Goal: Task Accomplishment & Management: Complete application form

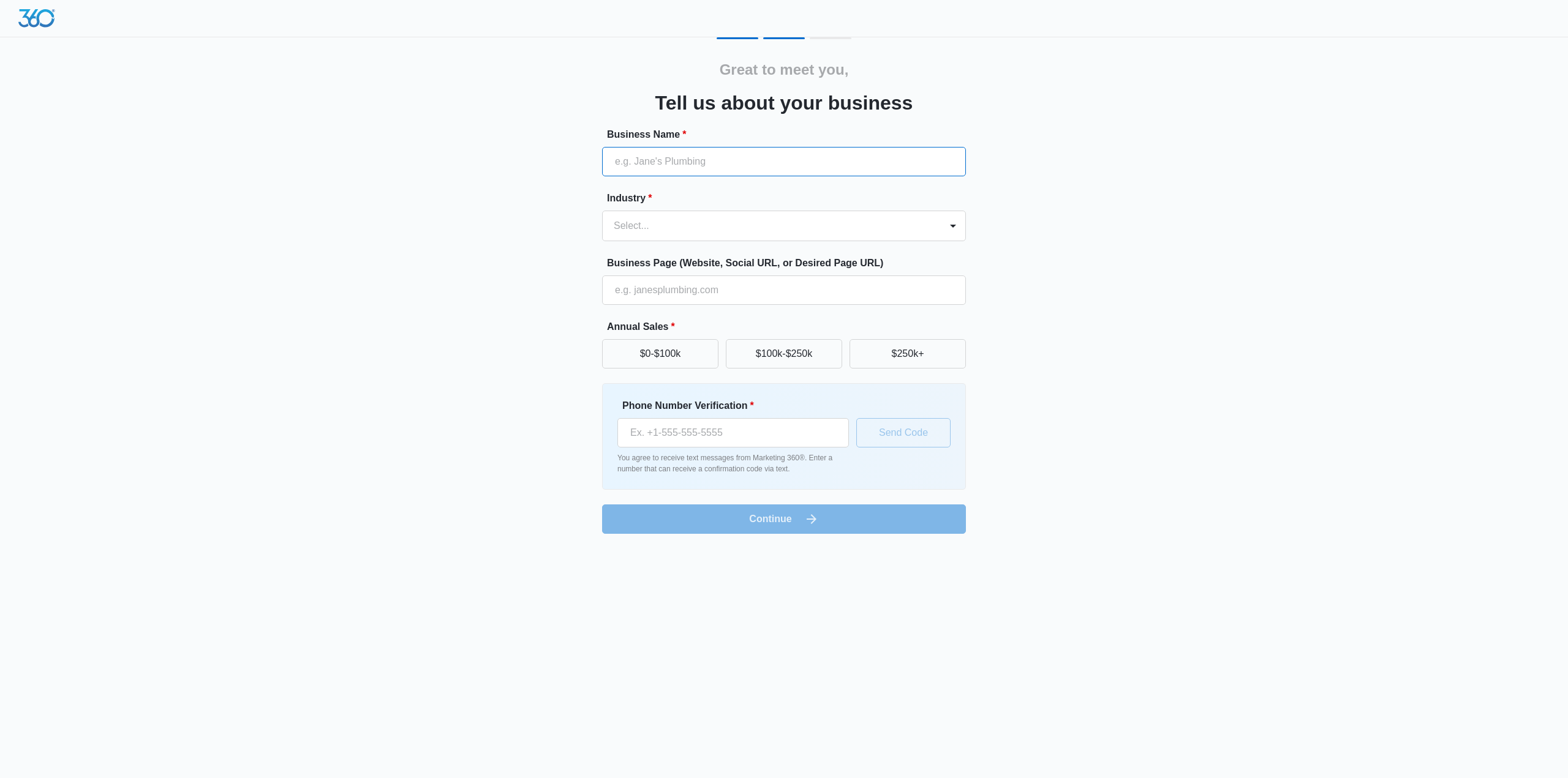
click at [642, 169] on input "Business Name *" at bounding box center [784, 161] width 364 height 29
type input "The [PERSON_NAME] Shop"
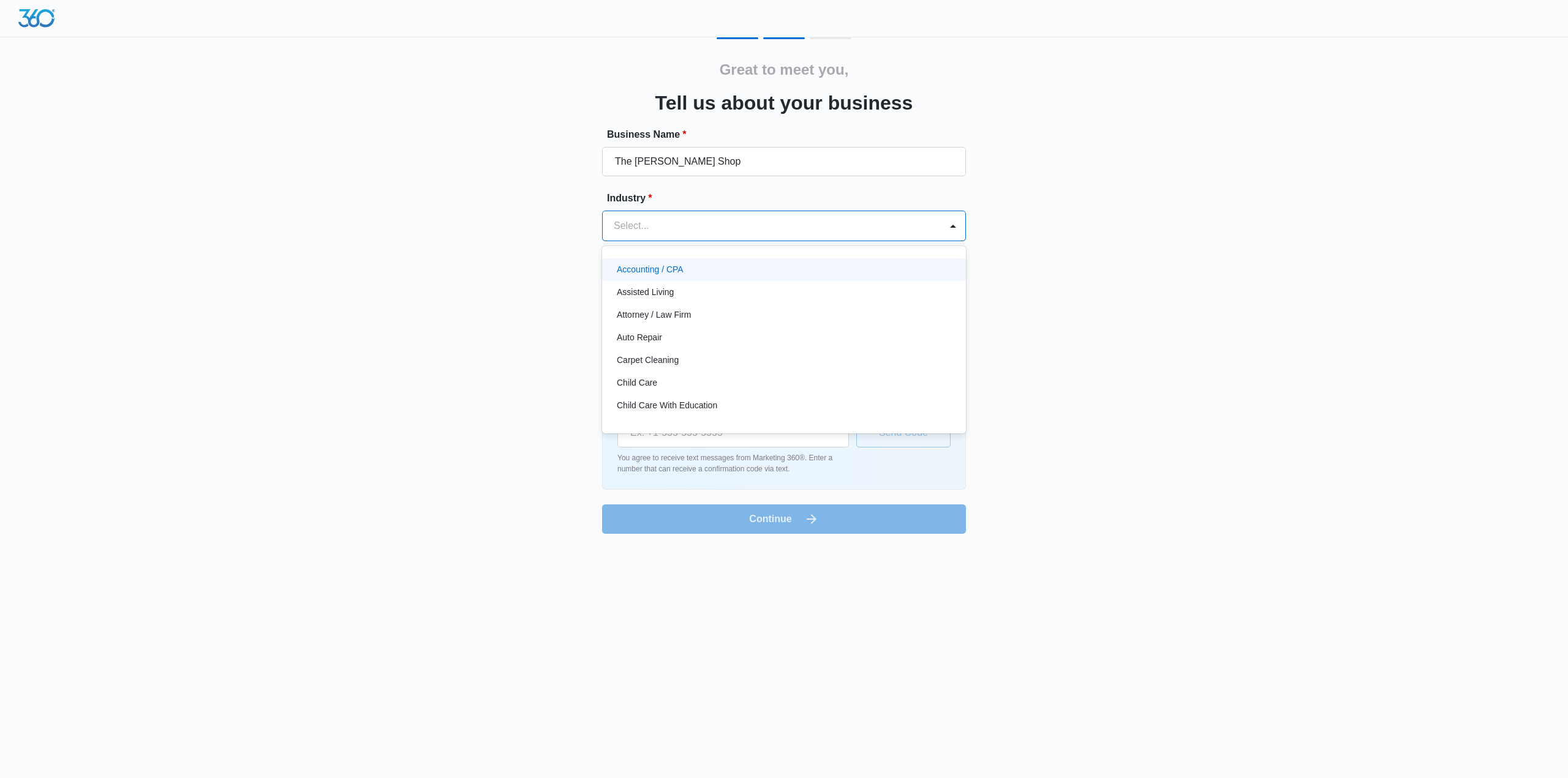
click at [786, 241] on div "Select..." at bounding box center [784, 226] width 364 height 30
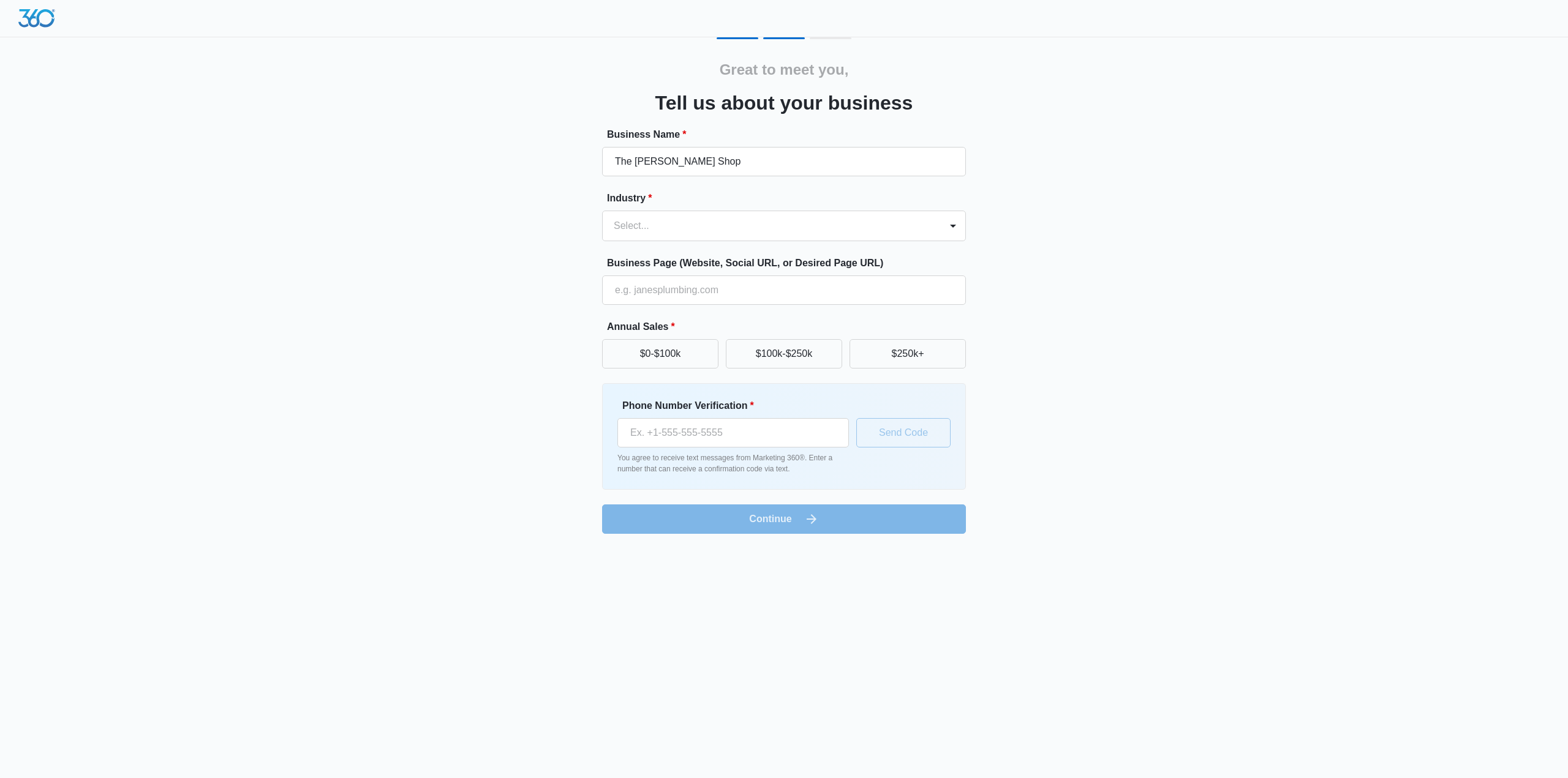
click at [421, 207] on div "Great to meet you, Tell us about your business Business Name * The [PERSON_NAME…" at bounding box center [783, 285] width 735 height 497
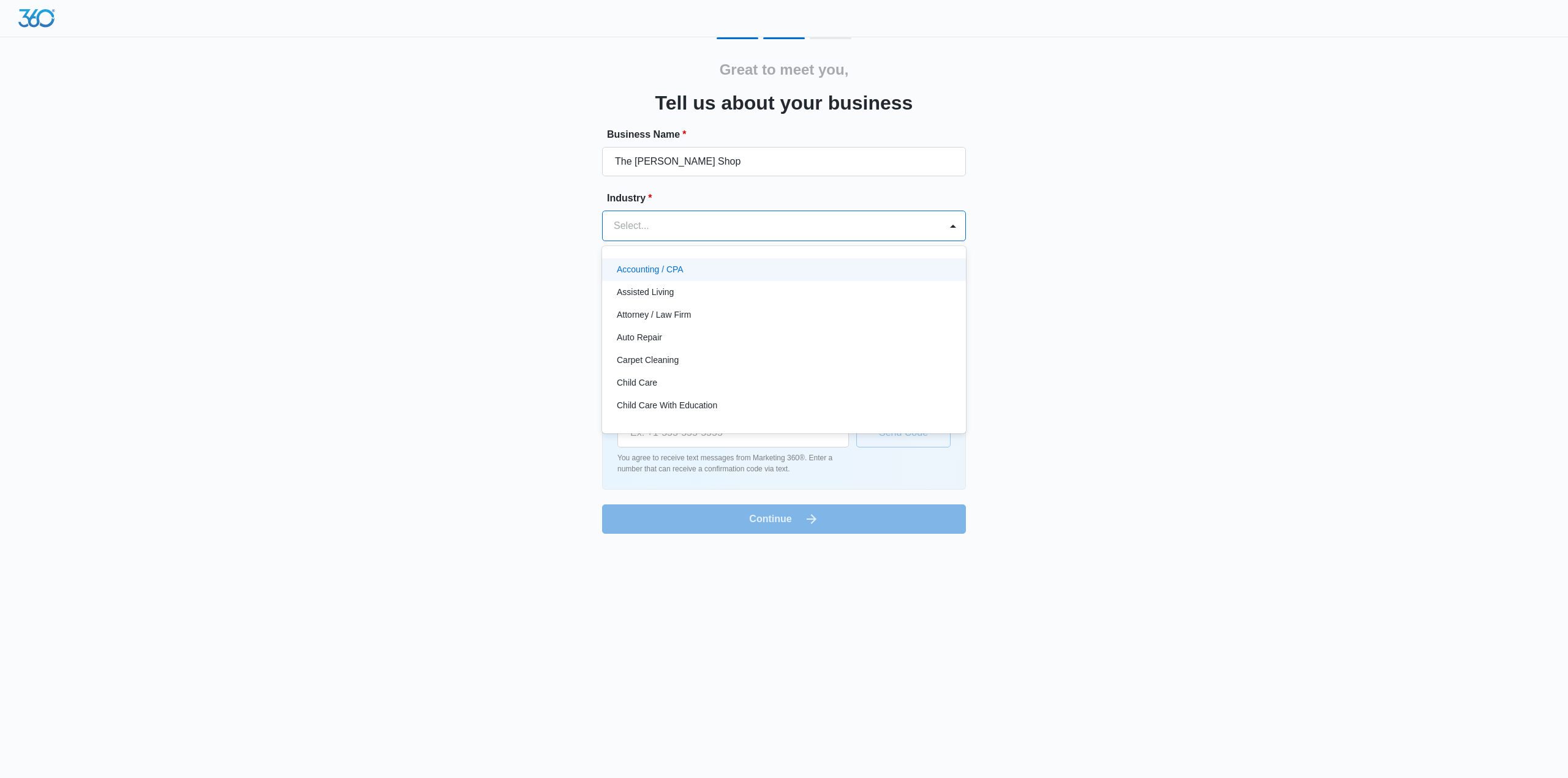
click at [682, 214] on div "Select..." at bounding box center [771, 226] width 338 height 29
type input "Art"
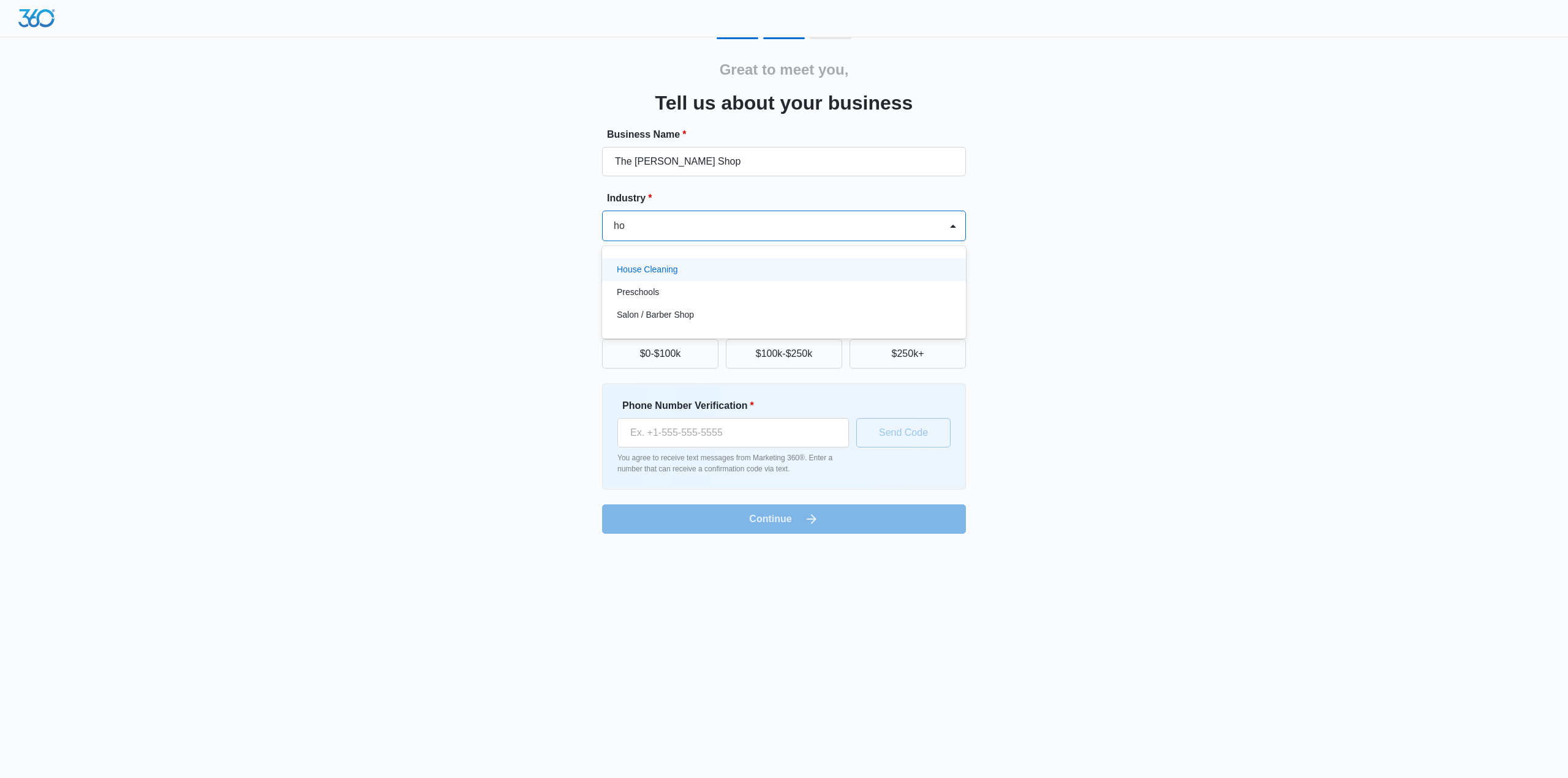
type input "h"
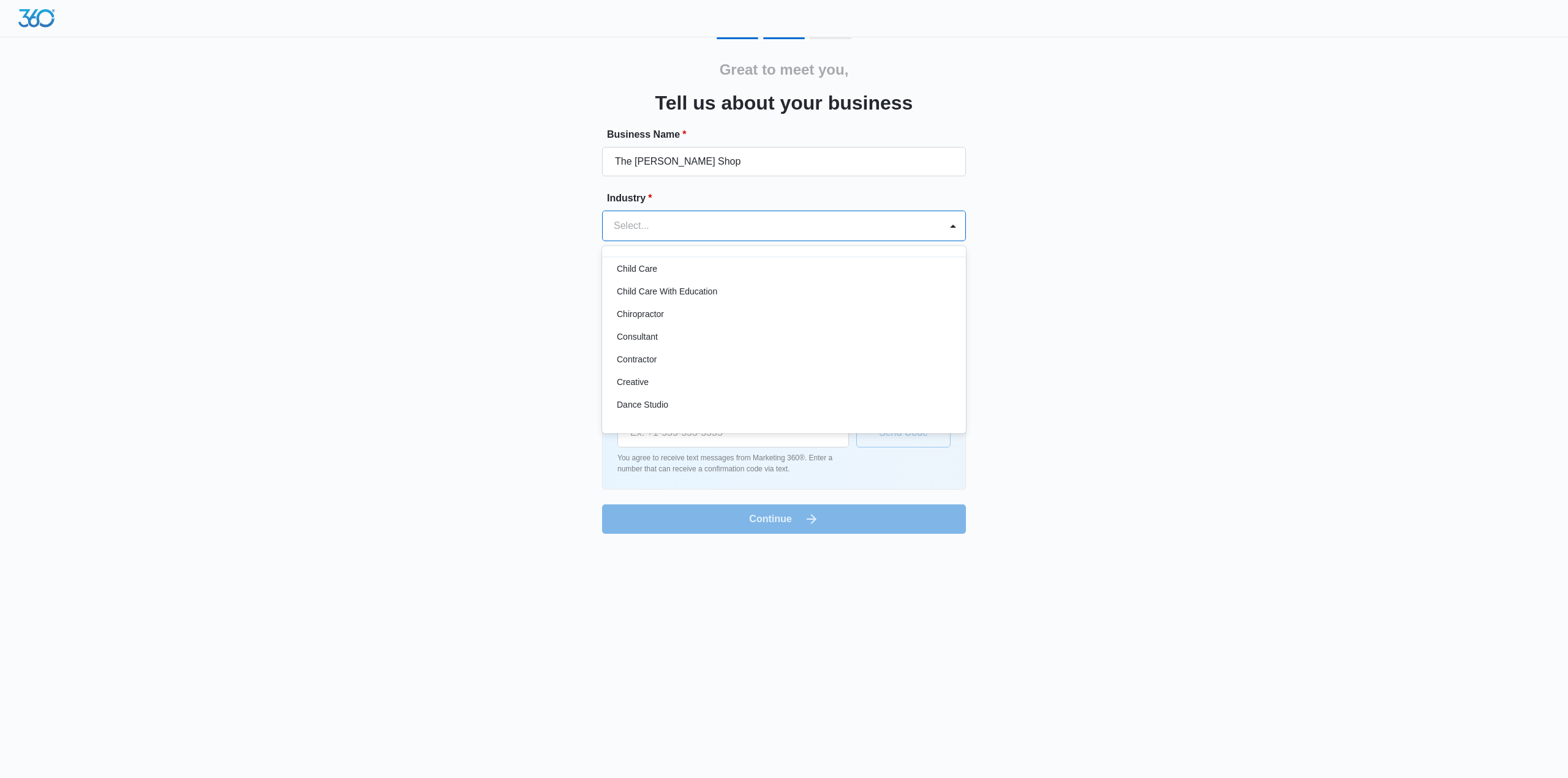
scroll to position [184, 0]
click at [747, 376] on div "eCommerce Store" at bounding box center [783, 380] width 332 height 13
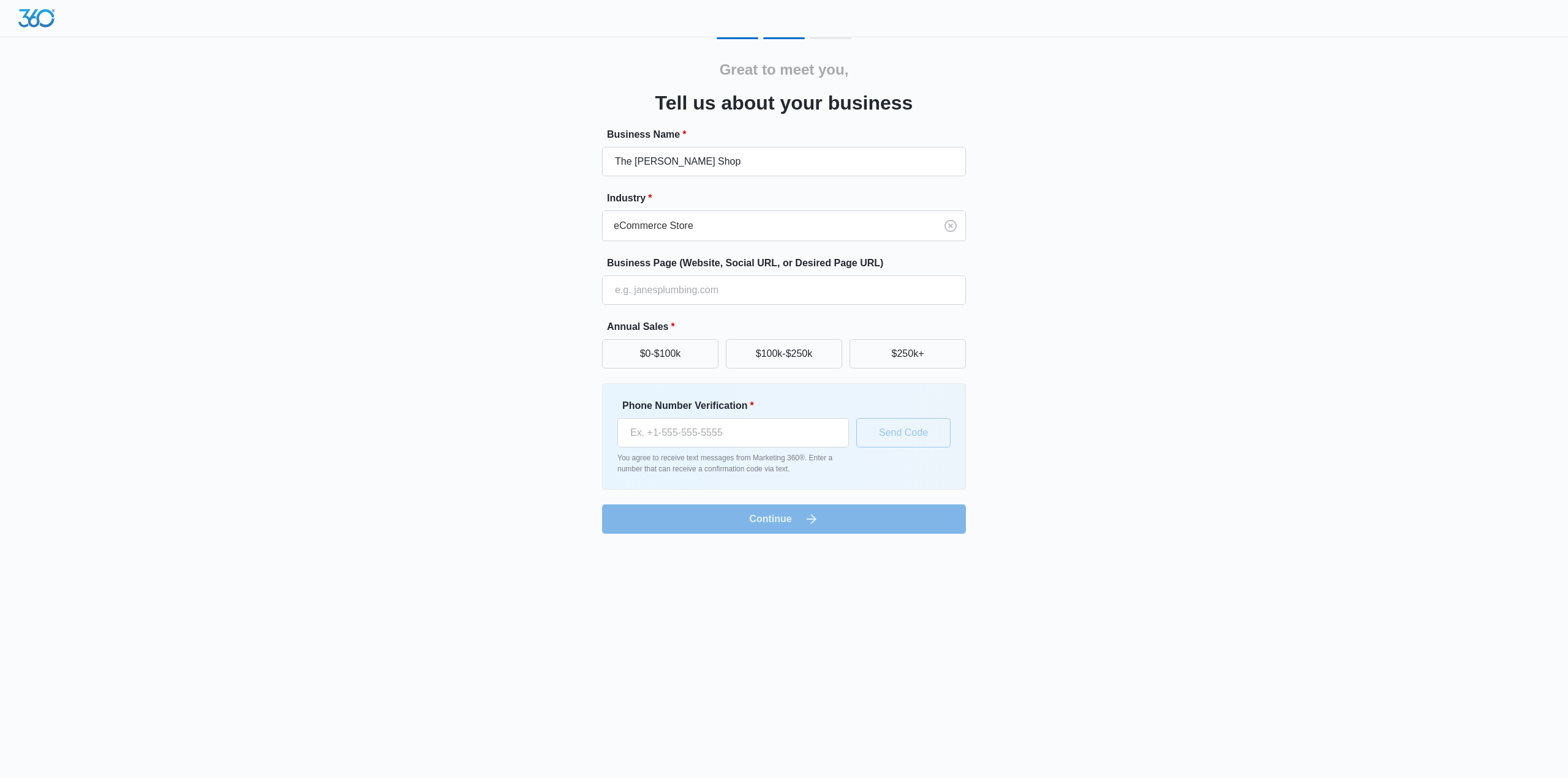
click at [717, 306] on form "Business Name * The [PERSON_NAME] Shop Industry * eCommerce Store Business Page…" at bounding box center [784, 331] width 364 height 407
click at [713, 292] on input "Business Page (Website, Social URL, or Desired Page URL)" at bounding box center [784, 290] width 364 height 29
type input "[DOMAIN_NAME]"
click at [765, 358] on button "$100k-$250k" at bounding box center [784, 354] width 116 height 29
click at [775, 439] on input "Phone Number Verification *" at bounding box center [733, 433] width 232 height 29
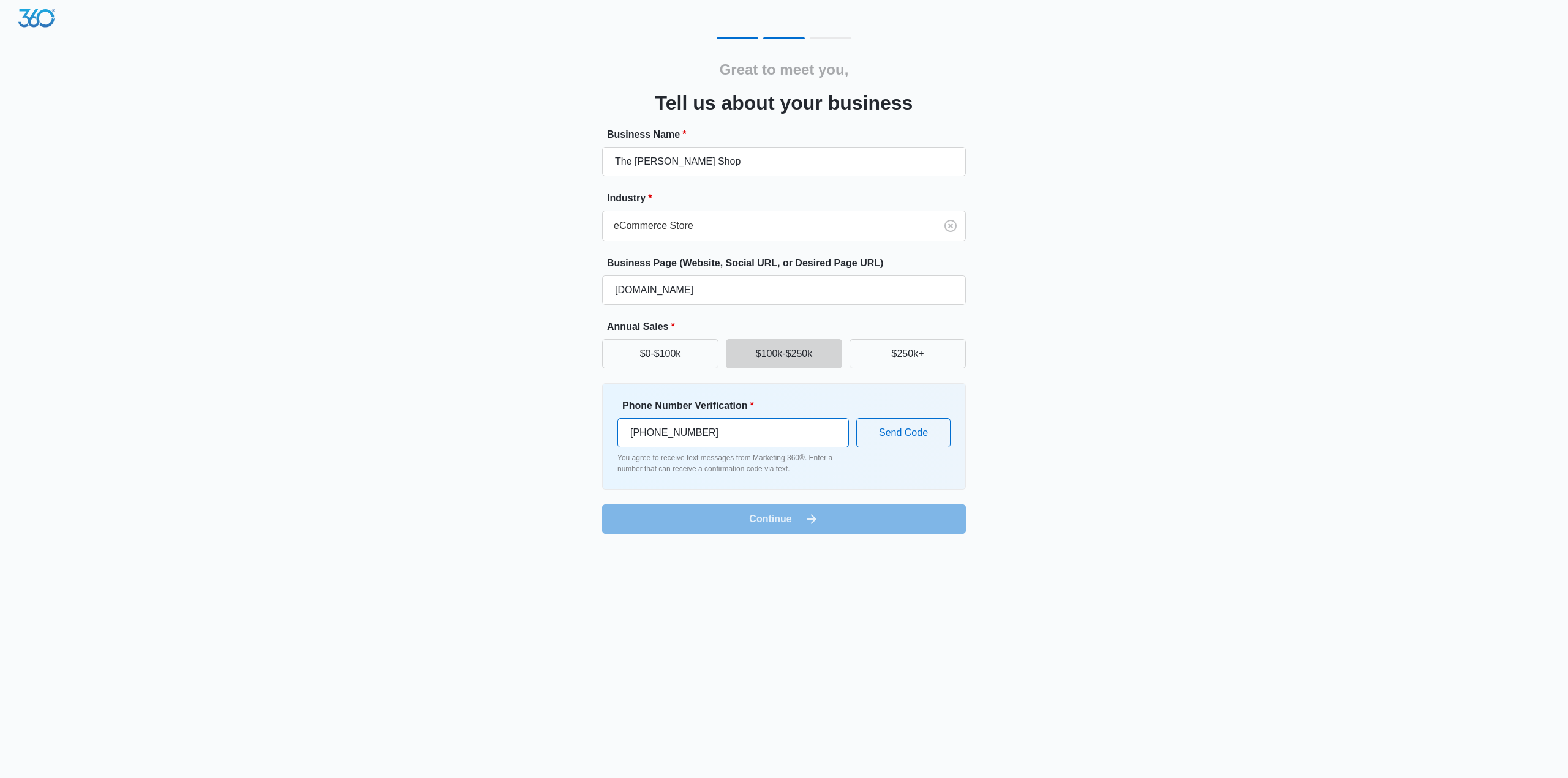
type input "[PHONE_NUMBER]"
click at [891, 435] on button "Send Code" at bounding box center [903, 433] width 95 height 29
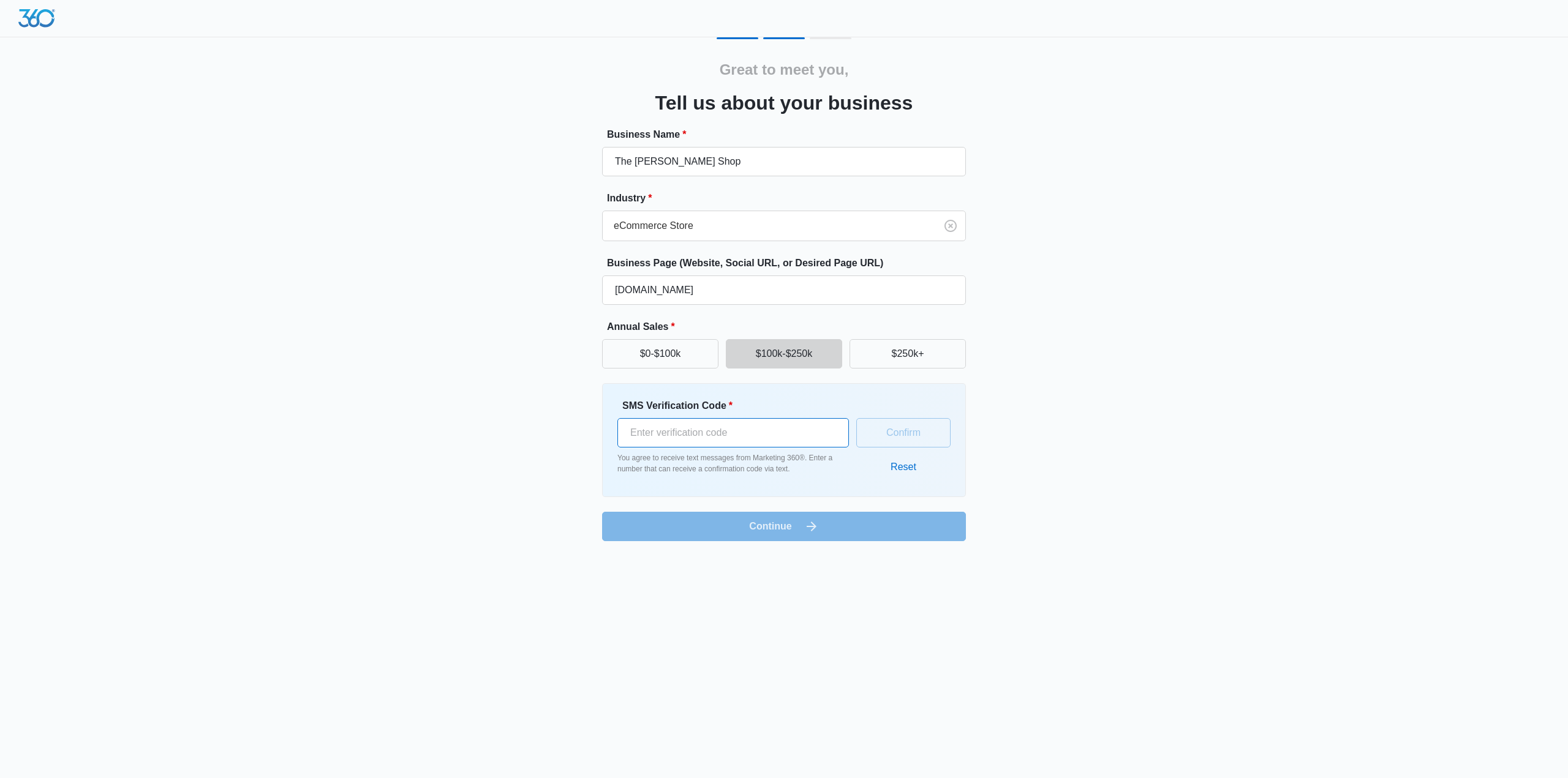
click at [825, 442] on input "SMS Verification Code *" at bounding box center [733, 433] width 232 height 29
click at [817, 439] on input "SMS Verification Code *" at bounding box center [733, 433] width 232 height 29
type input "784113"
click at [902, 441] on button "Confirm" at bounding box center [903, 433] width 95 height 29
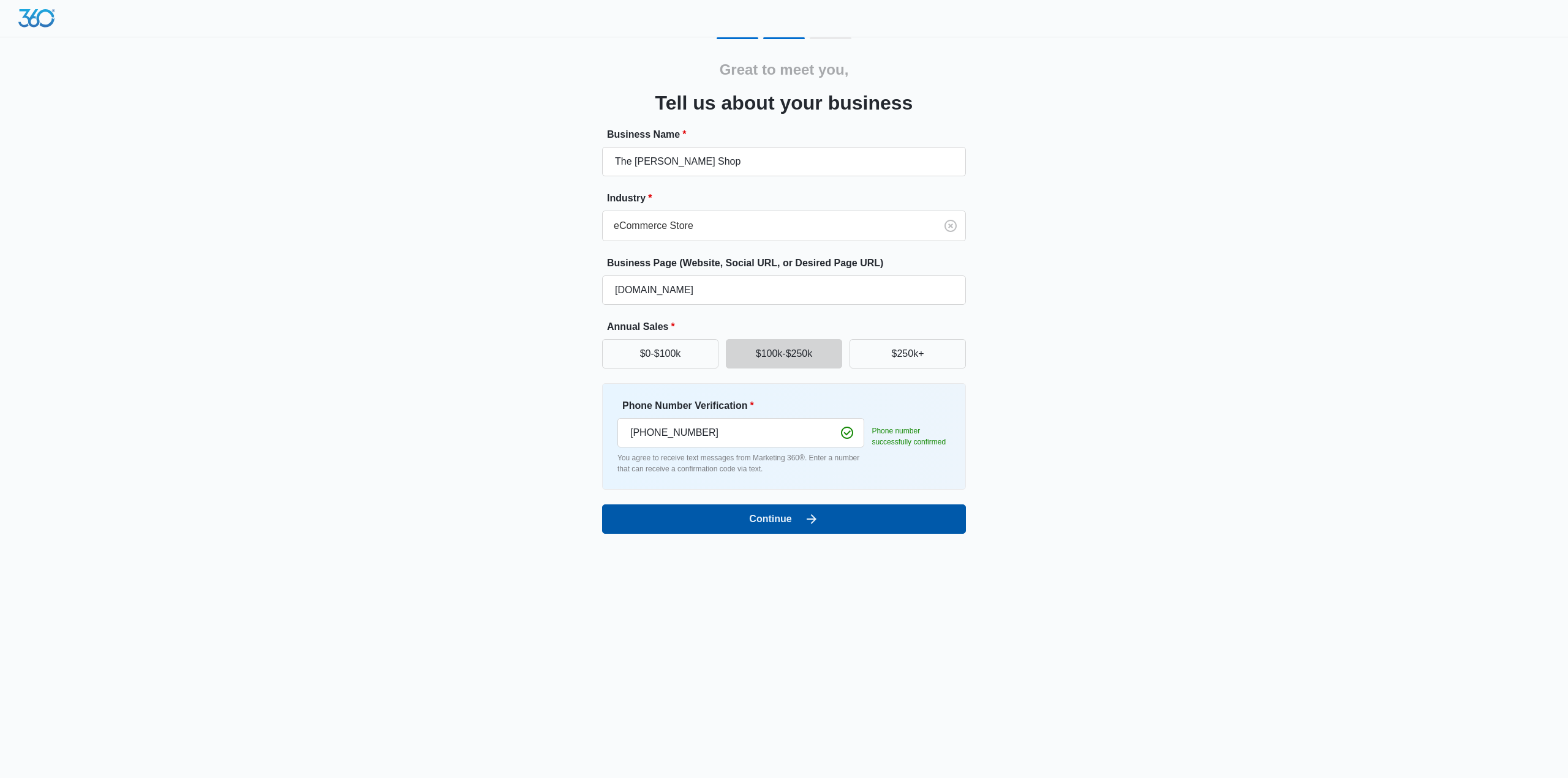
click at [847, 522] on button "Continue" at bounding box center [784, 519] width 364 height 29
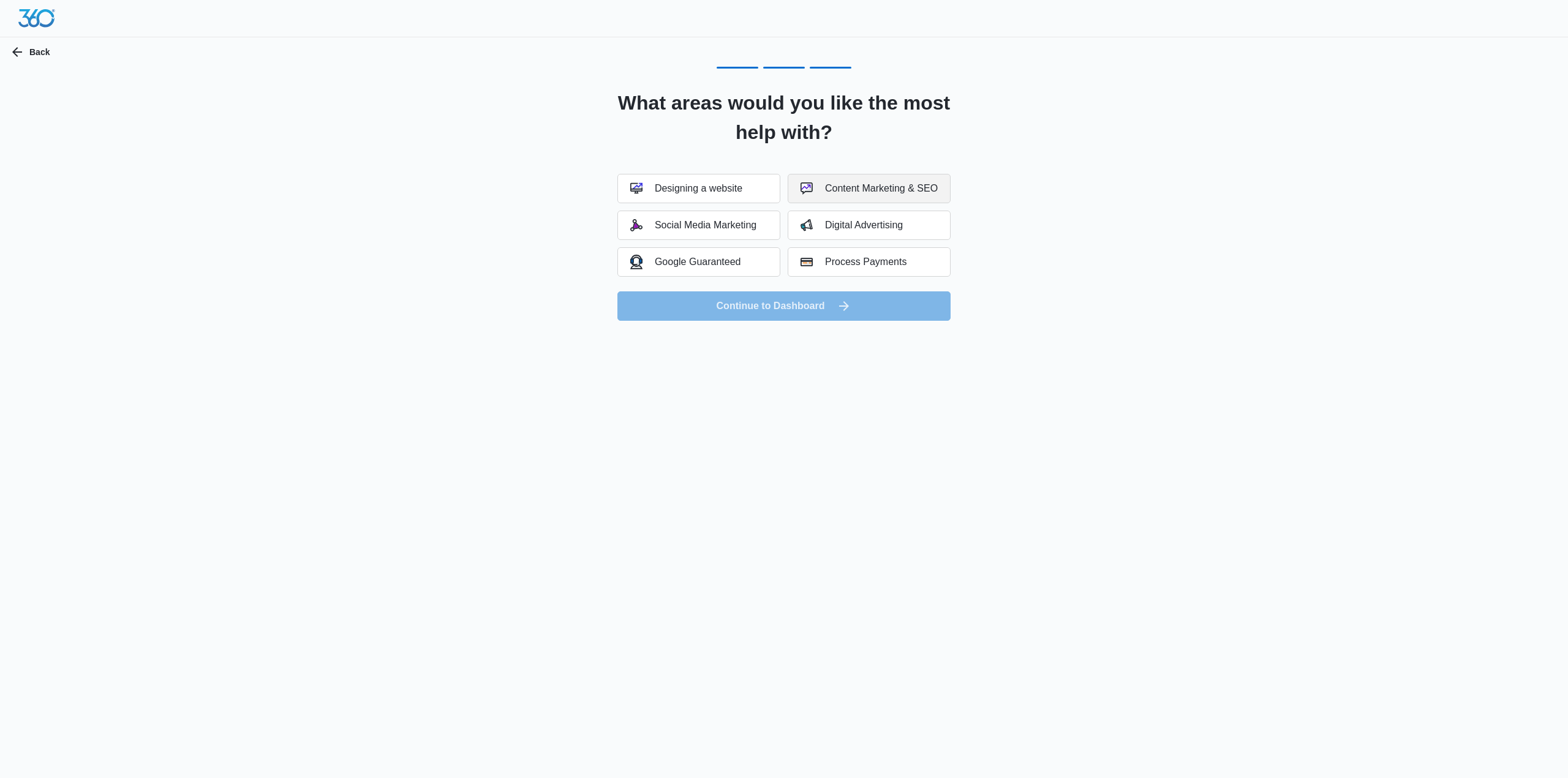
click at [920, 183] on div "Content Marketing & SEO" at bounding box center [869, 189] width 137 height 13
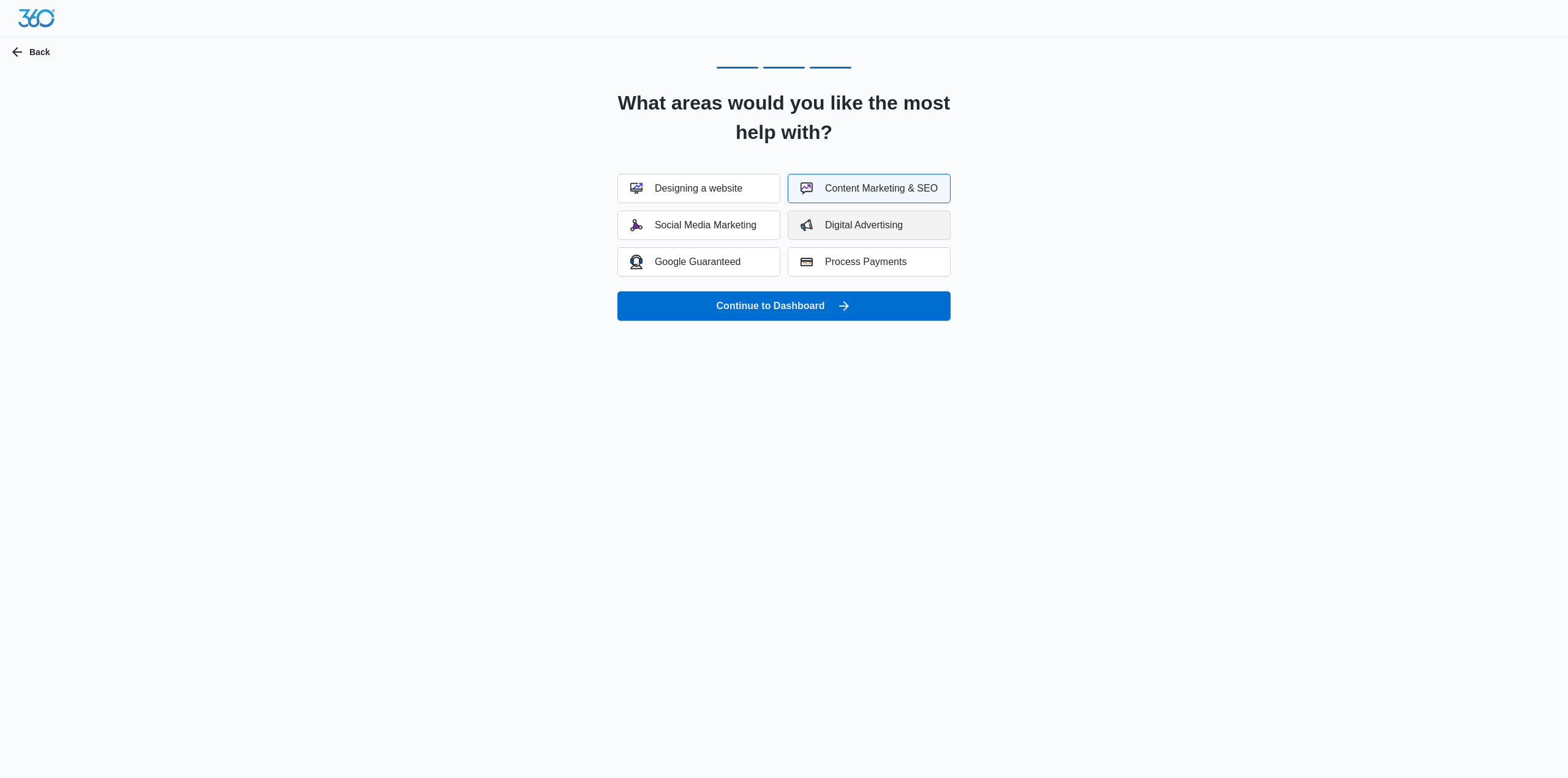
click at [882, 235] on button "Digital Advertising" at bounding box center [869, 225] width 163 height 29
click at [744, 217] on button "Social Media Marketing" at bounding box center [699, 225] width 163 height 29
click at [849, 317] on button "Continue to Dashboard" at bounding box center [784, 306] width 333 height 29
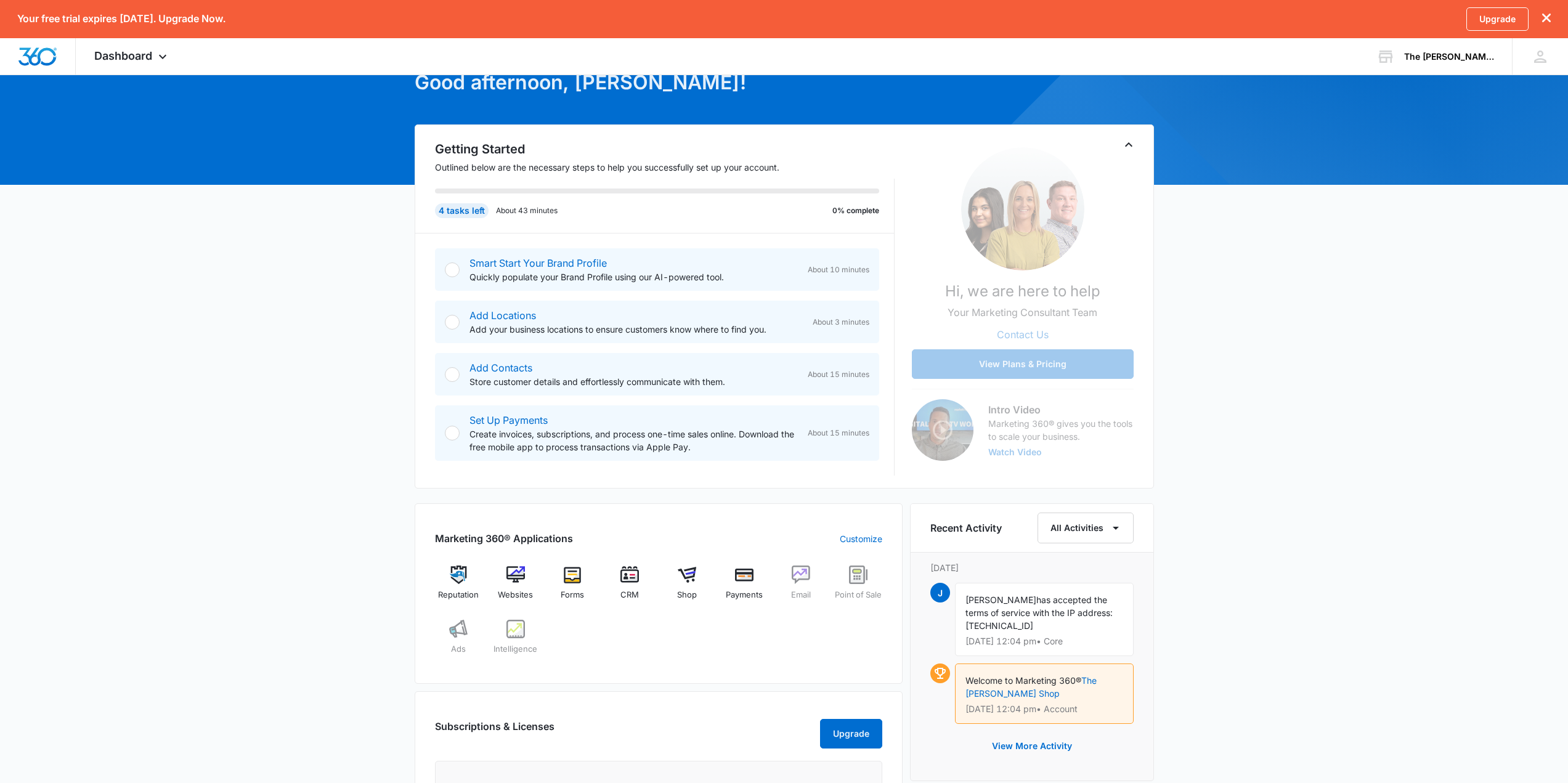
scroll to position [62, 0]
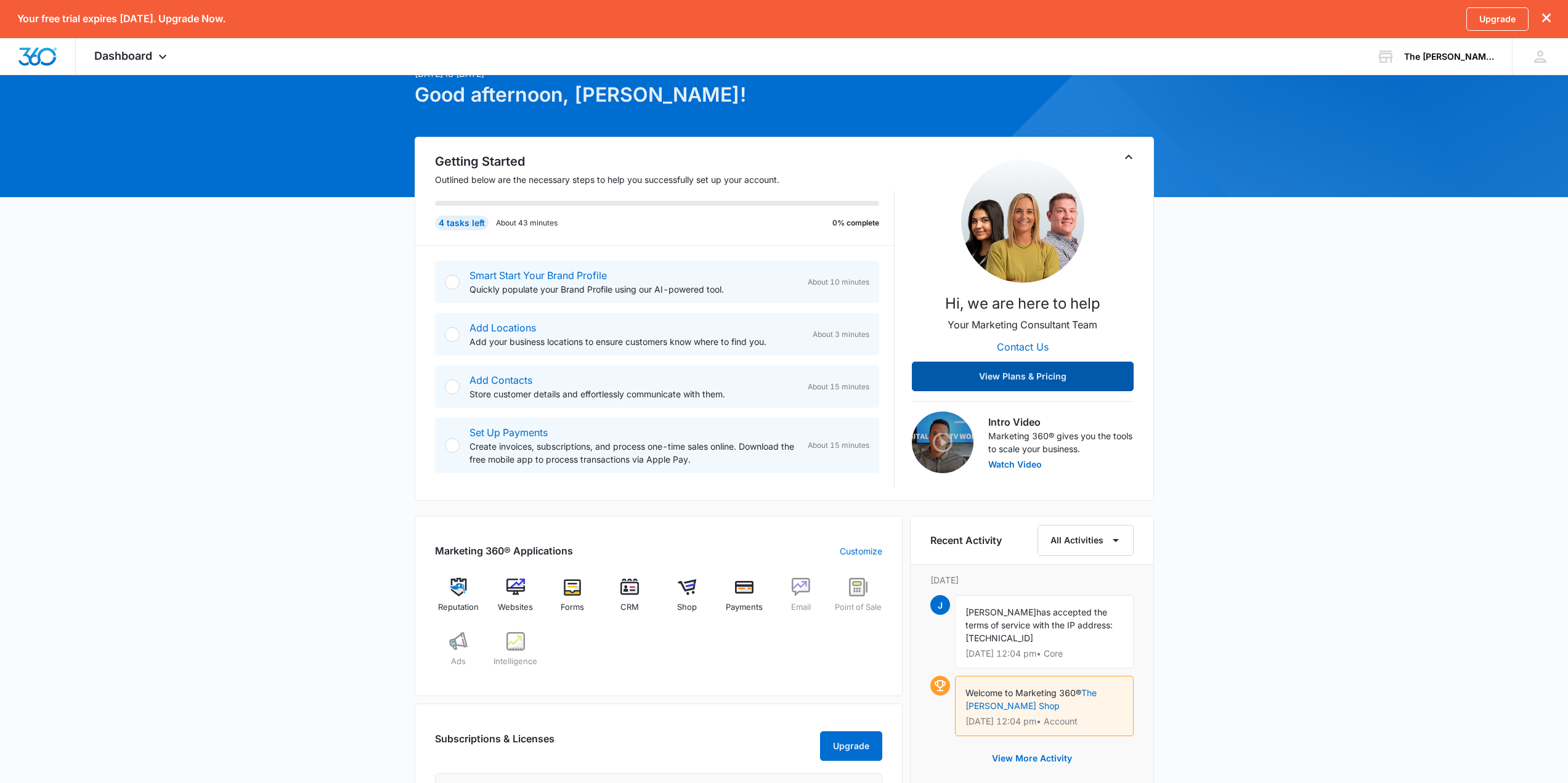
click at [974, 384] on button "View Plans & Pricing" at bounding box center [1022, 376] width 222 height 29
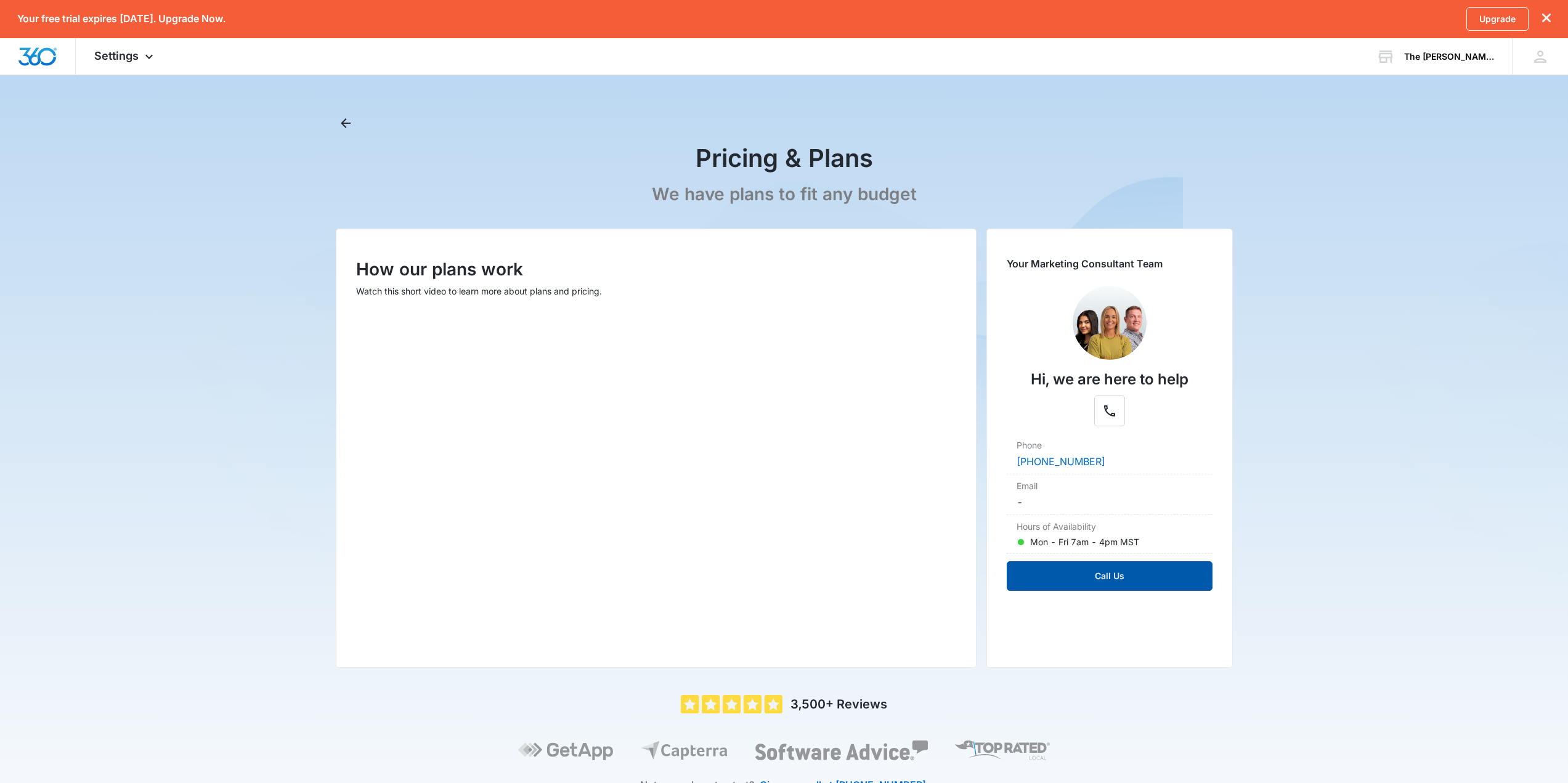
click at [1115, 573] on button "Call Us" at bounding box center [1109, 576] width 206 height 29
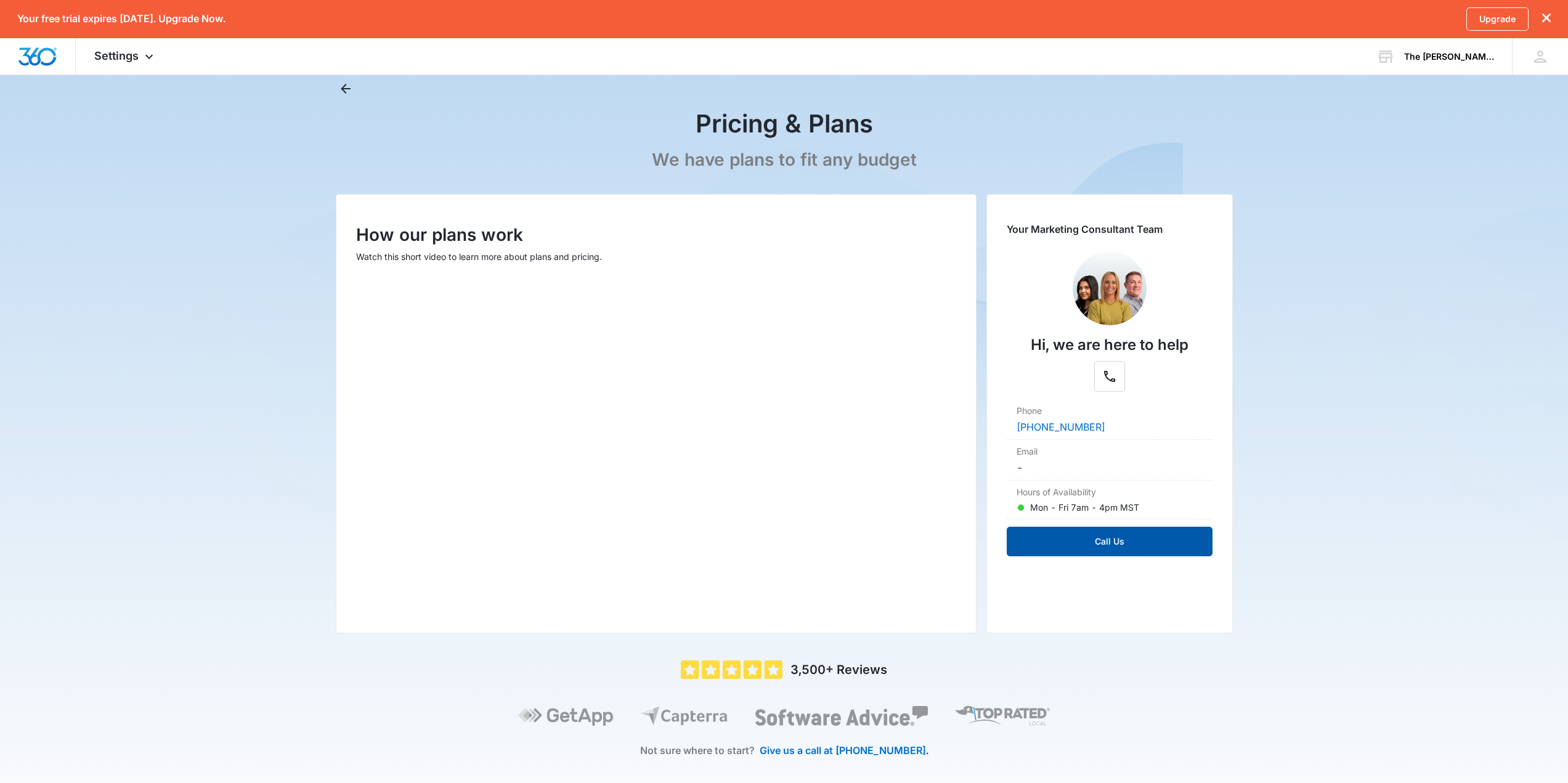
scroll to position [51, 0]
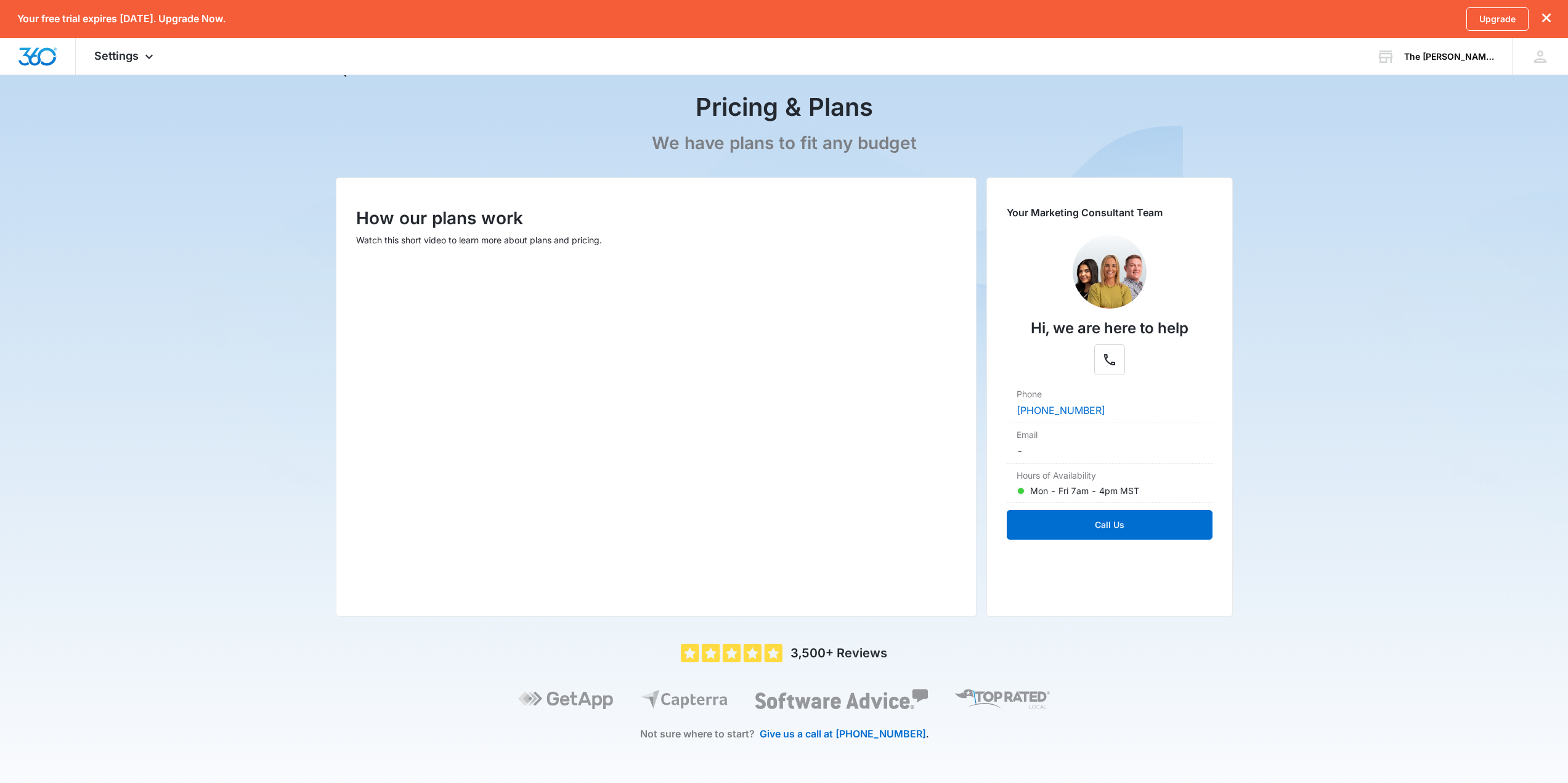
click at [797, 639] on div "Pricing & Plans We have plans to fit any budget How our plans work Watch this s…" at bounding box center [784, 422] width 897 height 721
click at [802, 649] on p "3,500+ Reviews" at bounding box center [839, 653] width 97 height 19
click at [801, 649] on p "3,500+ Reviews" at bounding box center [839, 653] width 97 height 19
click at [102, 55] on span "Settings" at bounding box center [116, 55] width 45 height 13
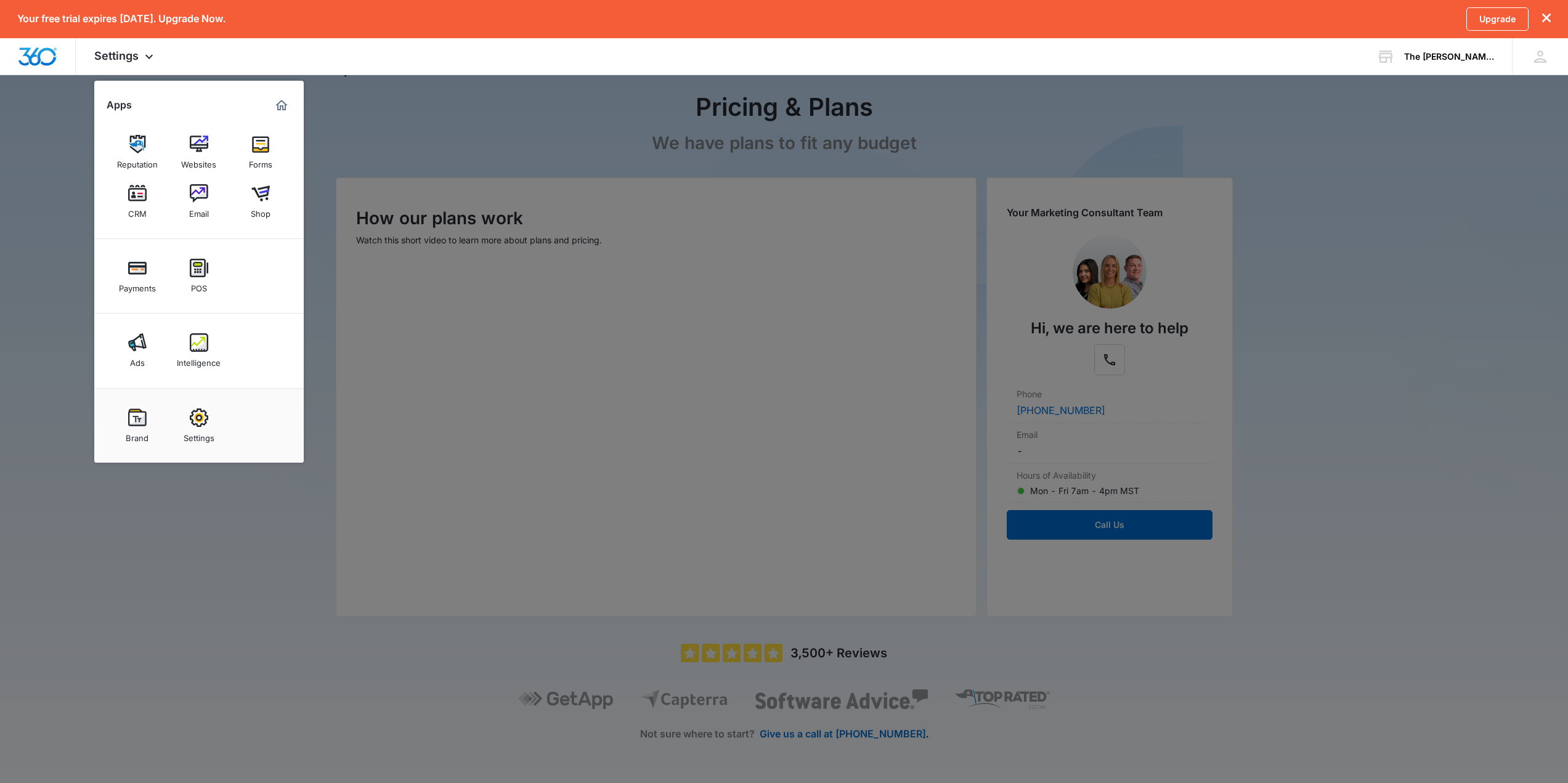
click at [518, 126] on div at bounding box center [784, 392] width 1568 height 783
